Goal: Task Accomplishment & Management: Complete application form

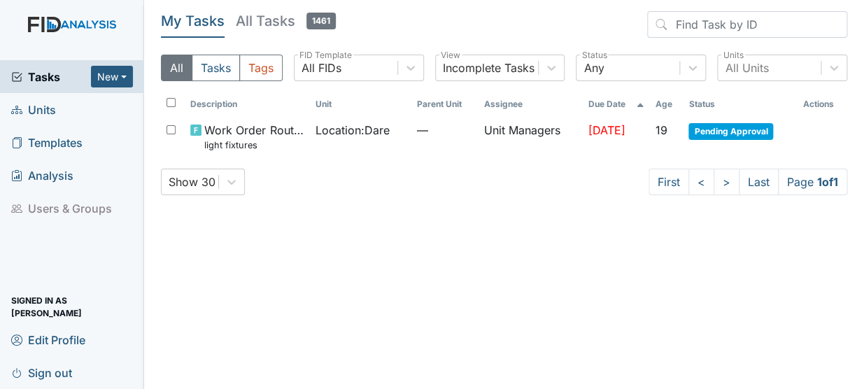
click at [45, 116] on span "Units" at bounding box center [33, 110] width 45 height 22
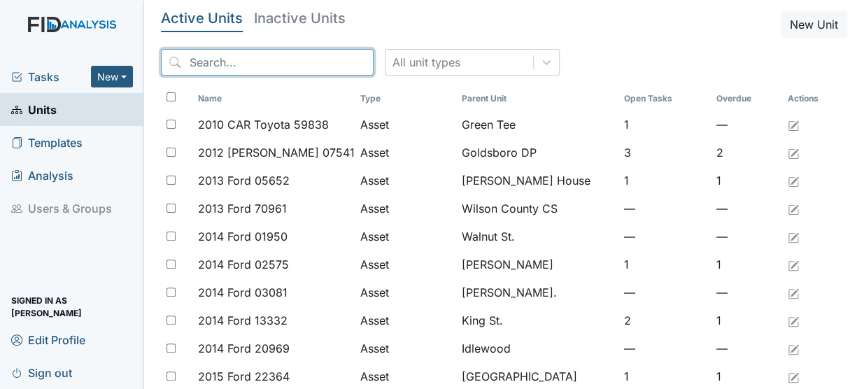
click at [208, 59] on input "search" at bounding box center [267, 62] width 213 height 27
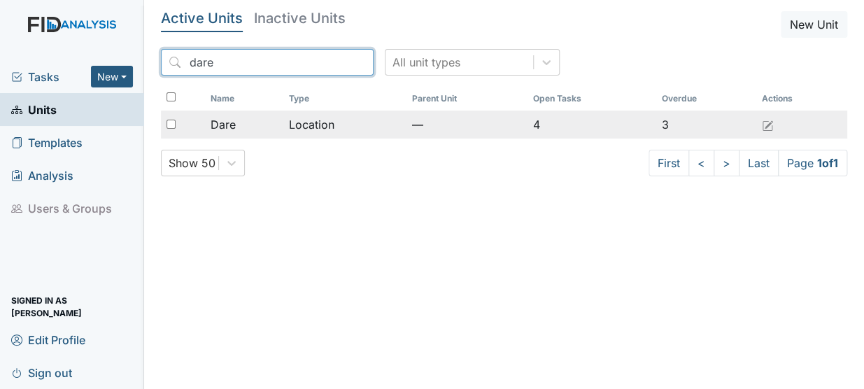
type input "dare"
click at [257, 128] on div "Dare" at bounding box center [244, 124] width 68 height 17
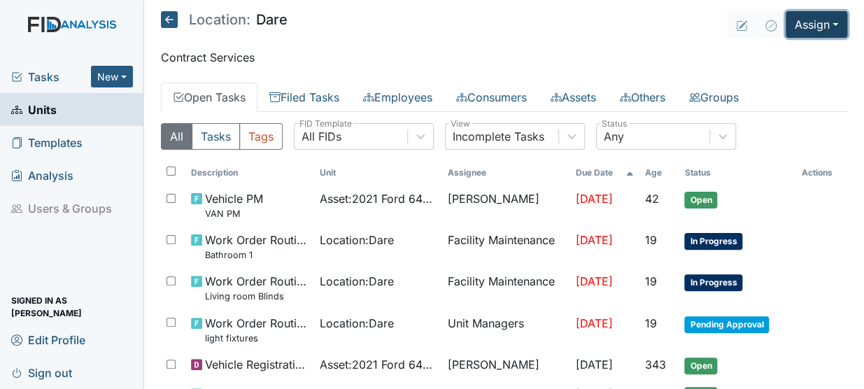
click at [799, 24] on button "Assign" at bounding box center [816, 24] width 62 height 27
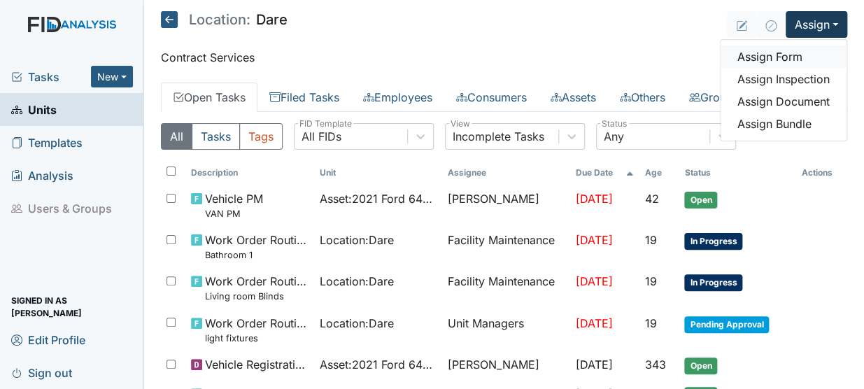
click at [771, 50] on link "Assign Form" at bounding box center [783, 56] width 126 height 22
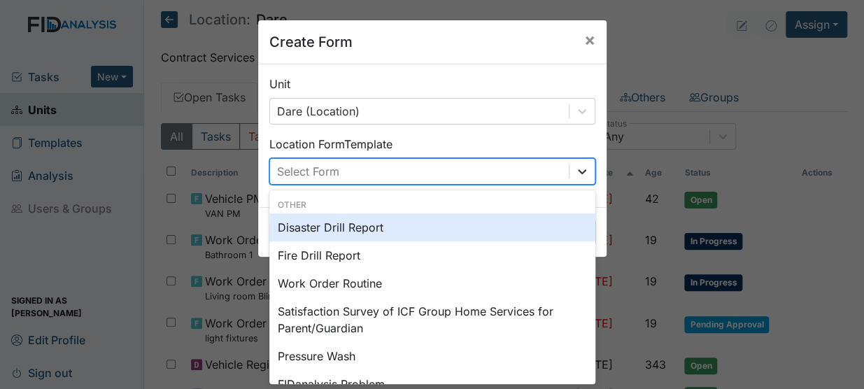
click at [575, 169] on icon at bounding box center [582, 171] width 14 height 14
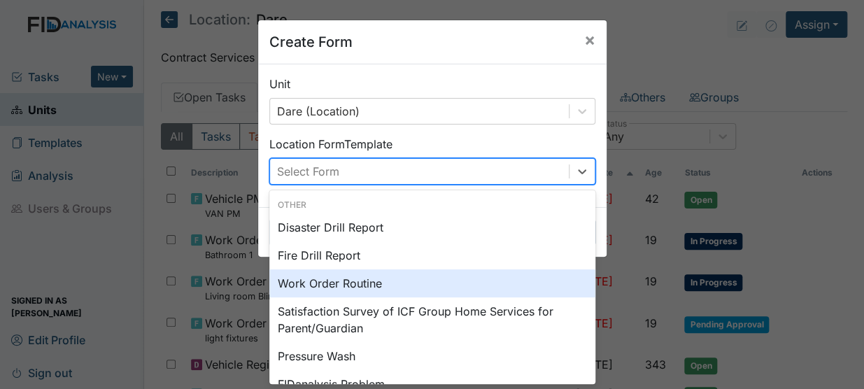
click at [328, 273] on div "Work Order Routine" at bounding box center [432, 283] width 326 height 28
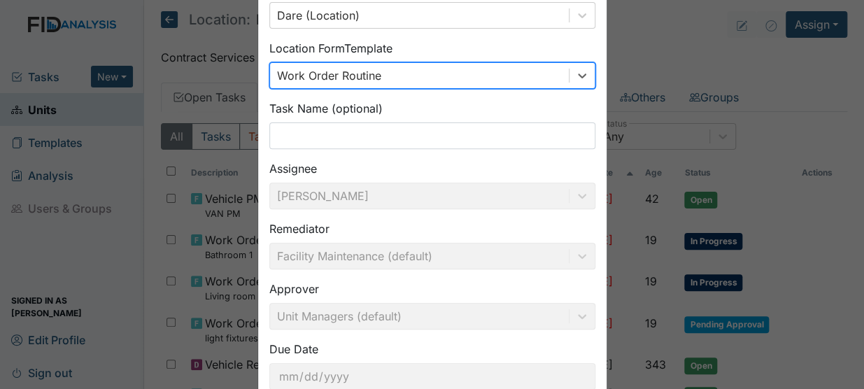
scroll to position [188, 0]
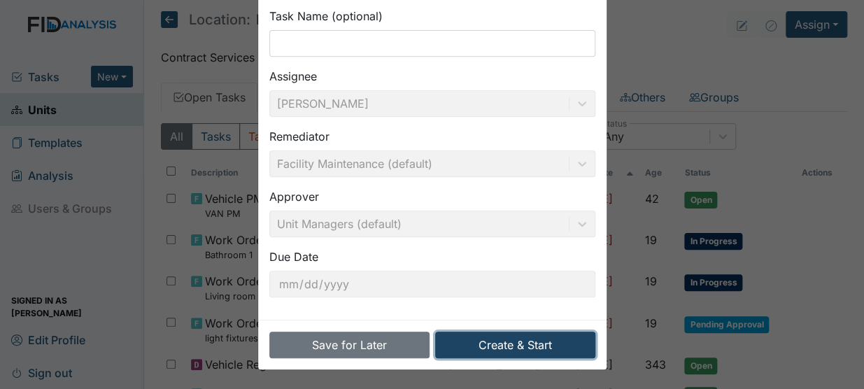
click at [531, 349] on button "Create & Start" at bounding box center [515, 344] width 160 height 27
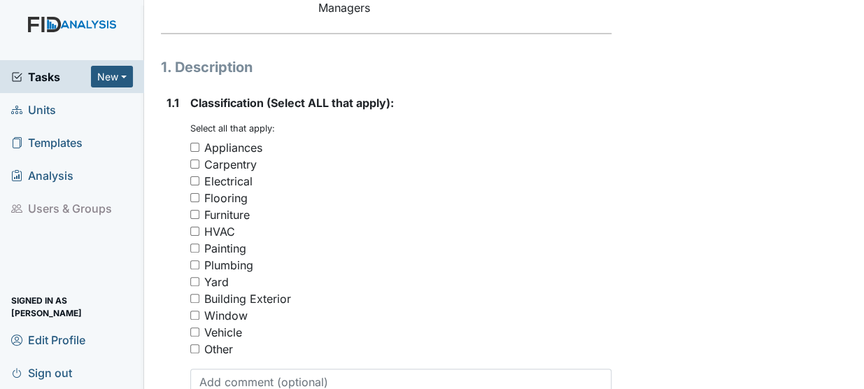
scroll to position [194, 0]
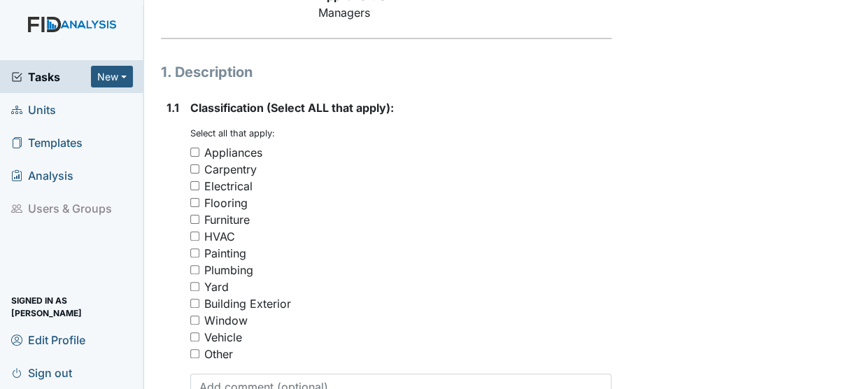
click at [196, 332] on input "Vehicle" at bounding box center [194, 336] width 9 height 9
checkbox input "true"
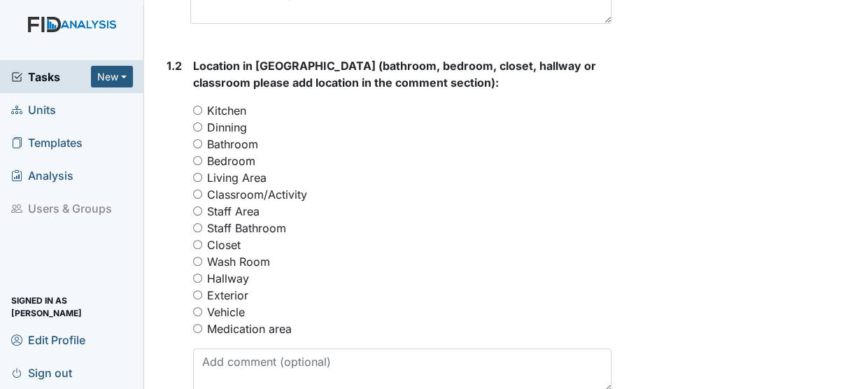
scroll to position [588, 0]
click at [201, 306] on input "Vehicle" at bounding box center [197, 310] width 9 height 9
radio input "true"
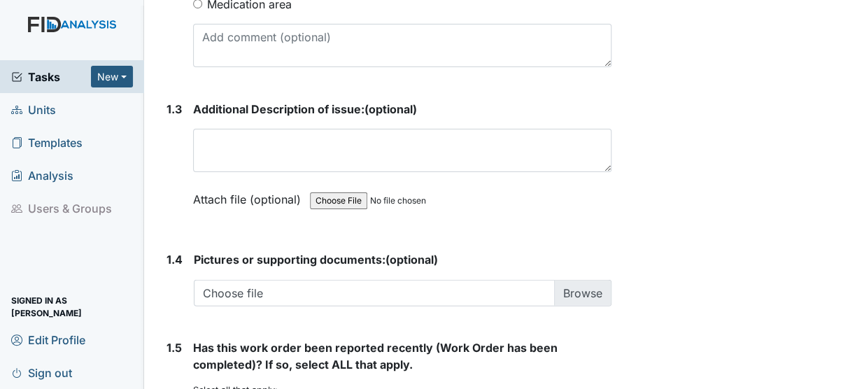
scroll to position [917, 0]
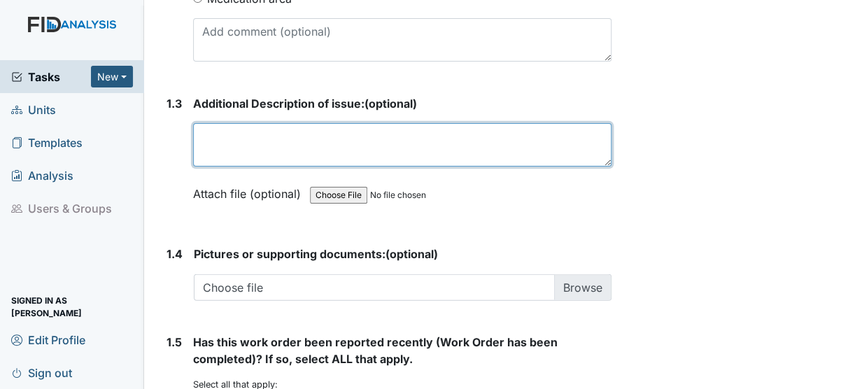
click at [217, 128] on textarea at bounding box center [402, 144] width 418 height 43
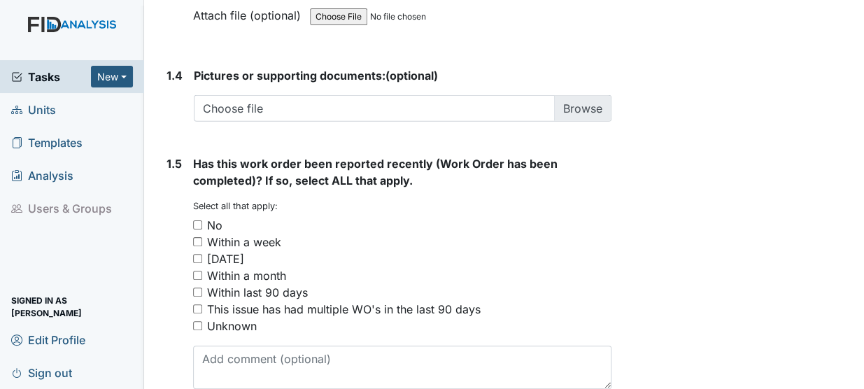
scroll to position [1096, 0]
type textarea "GPS"
click at [197, 220] on input "No" at bounding box center [197, 224] width 9 height 9
checkbox input "true"
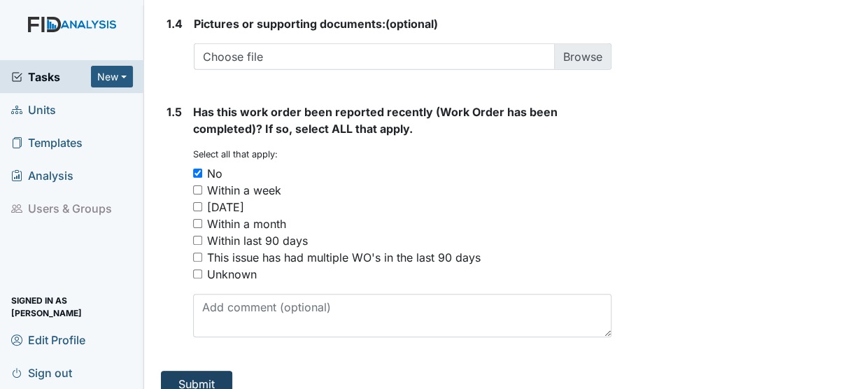
click at [197, 373] on button "Submit" at bounding box center [196, 384] width 71 height 27
